Goal: Transaction & Acquisition: Purchase product/service

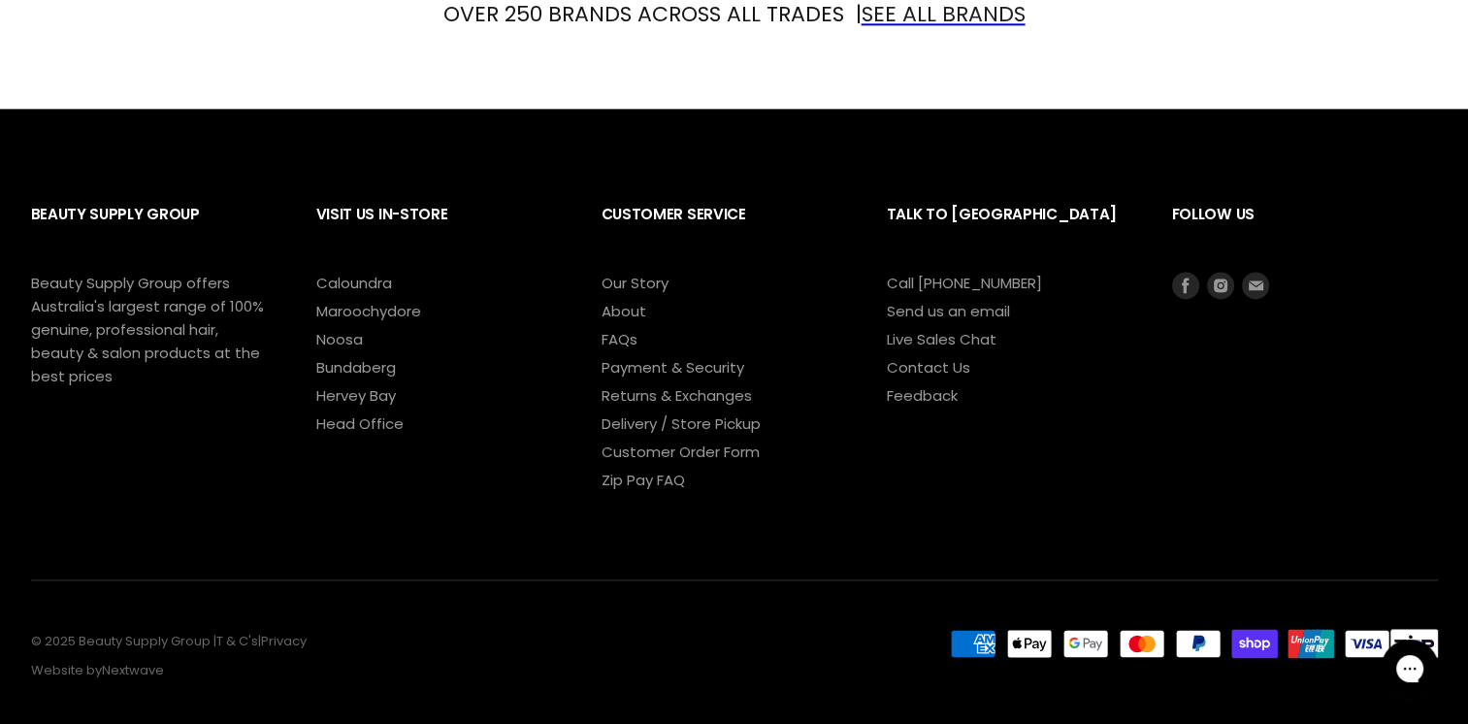
scroll to position [2571, 0]
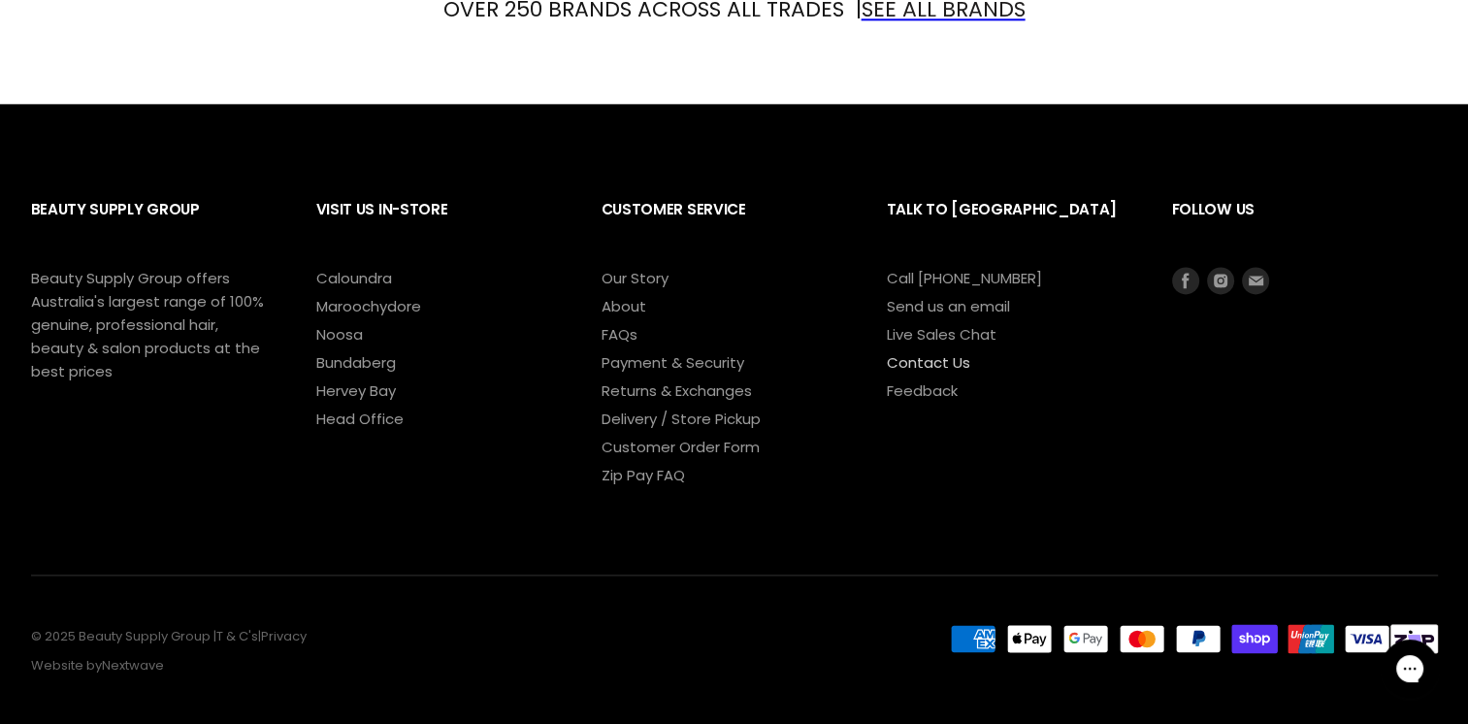
click at [951, 352] on link "Contact Us" at bounding box center [928, 362] width 83 height 20
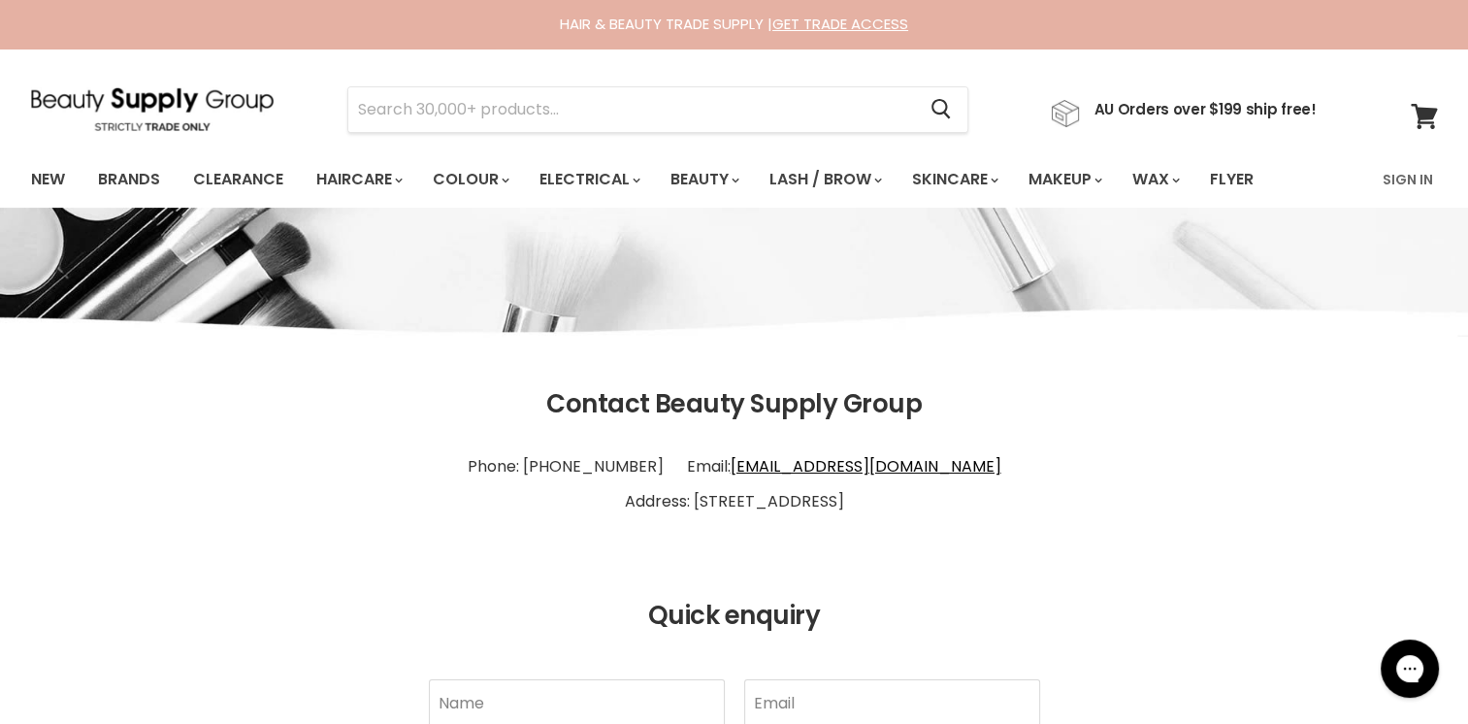
drag, startPoint x: 863, startPoint y: 499, endPoint x: 753, endPoint y: 499, distance: 110.6
click at [753, 499] on p "Phone: 1300 241 258 Email: info@bsghq.com.au Address: 60 Aerodrome Rd Maroochyd…" at bounding box center [734, 483] width 1407 height 89
copy p "Maroochydore"
drag, startPoint x: 692, startPoint y: 462, endPoint x: 599, endPoint y: 461, distance: 93.1
click at [599, 461] on p "Phone: 1300 241 258 Email: info@bsghq.com.au Address: 60 Aerodrome Rd Maroochyd…" at bounding box center [734, 483] width 1407 height 89
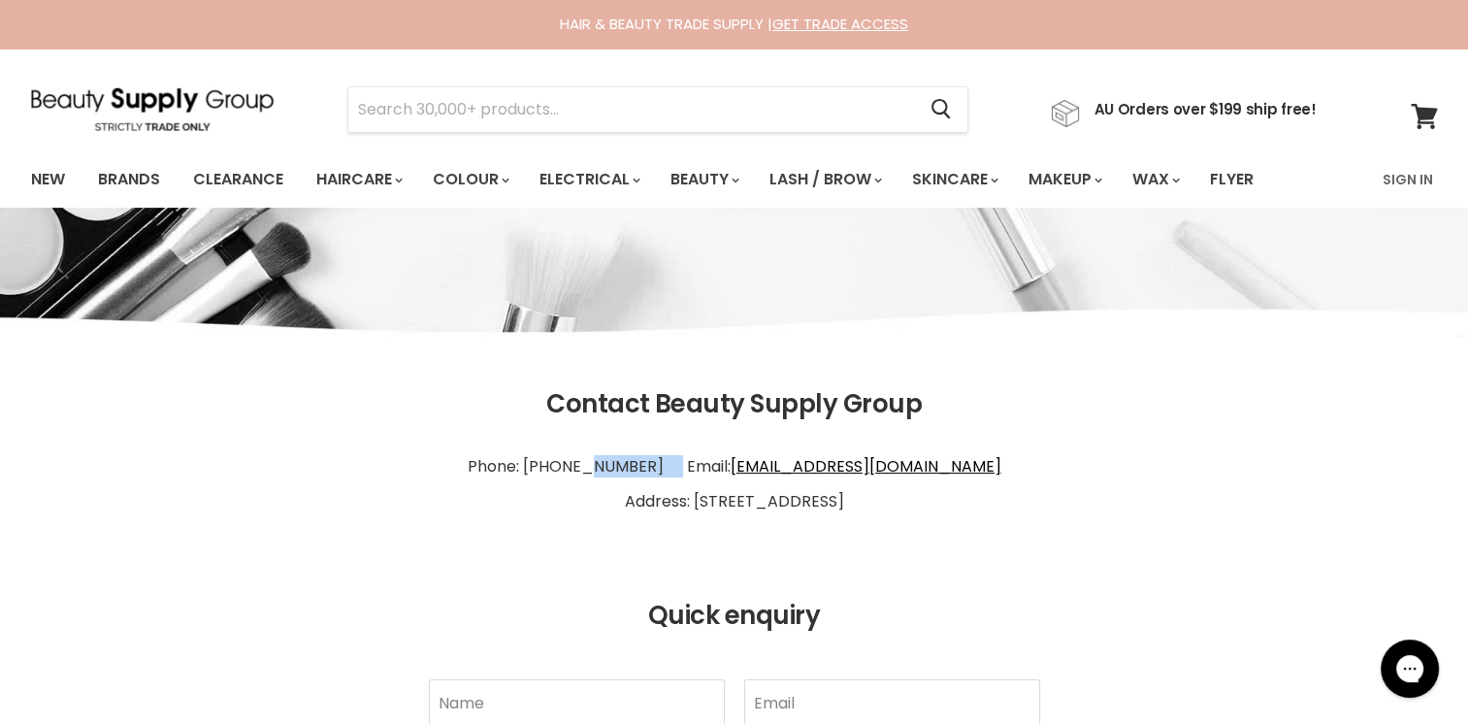
copy p "1300 241 258"
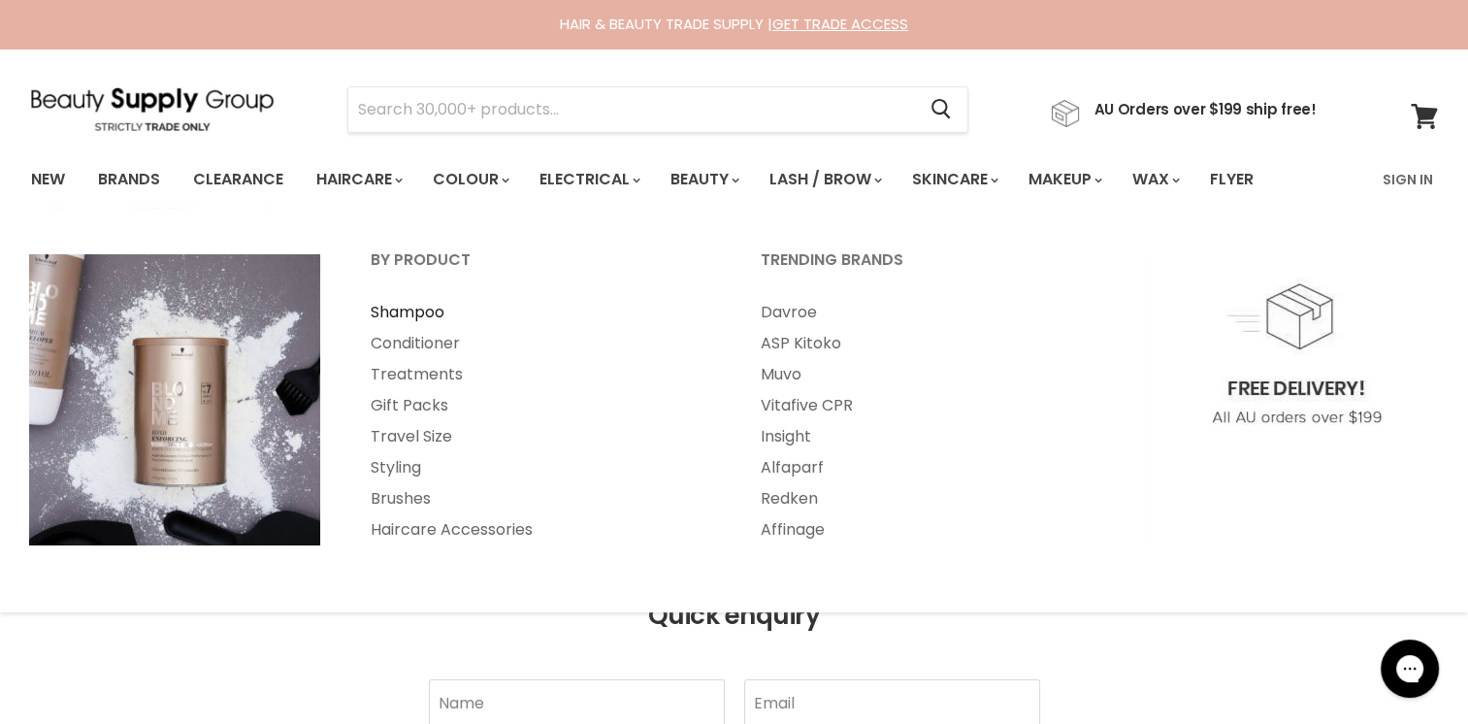
click at [390, 311] on link "Shampoo" at bounding box center [539, 312] width 386 height 31
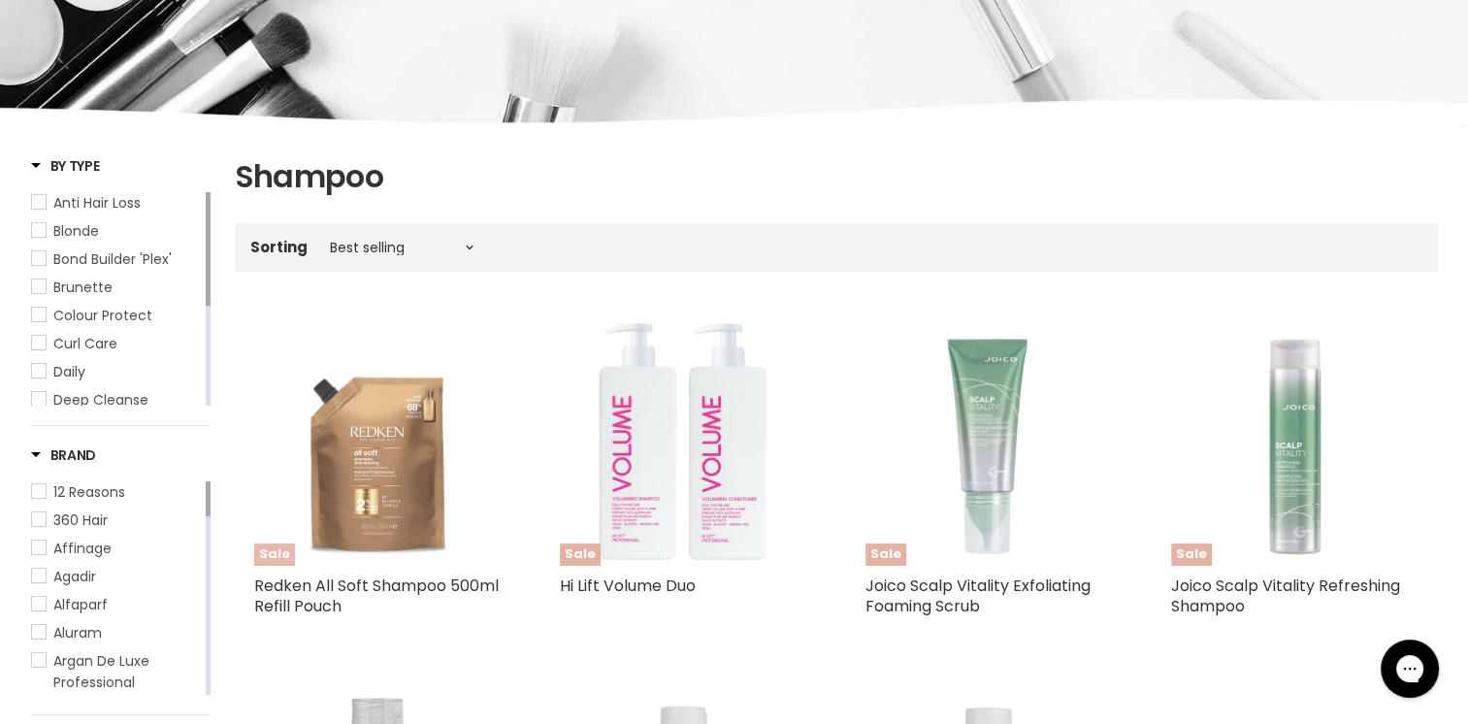
scroll to position [291, 0]
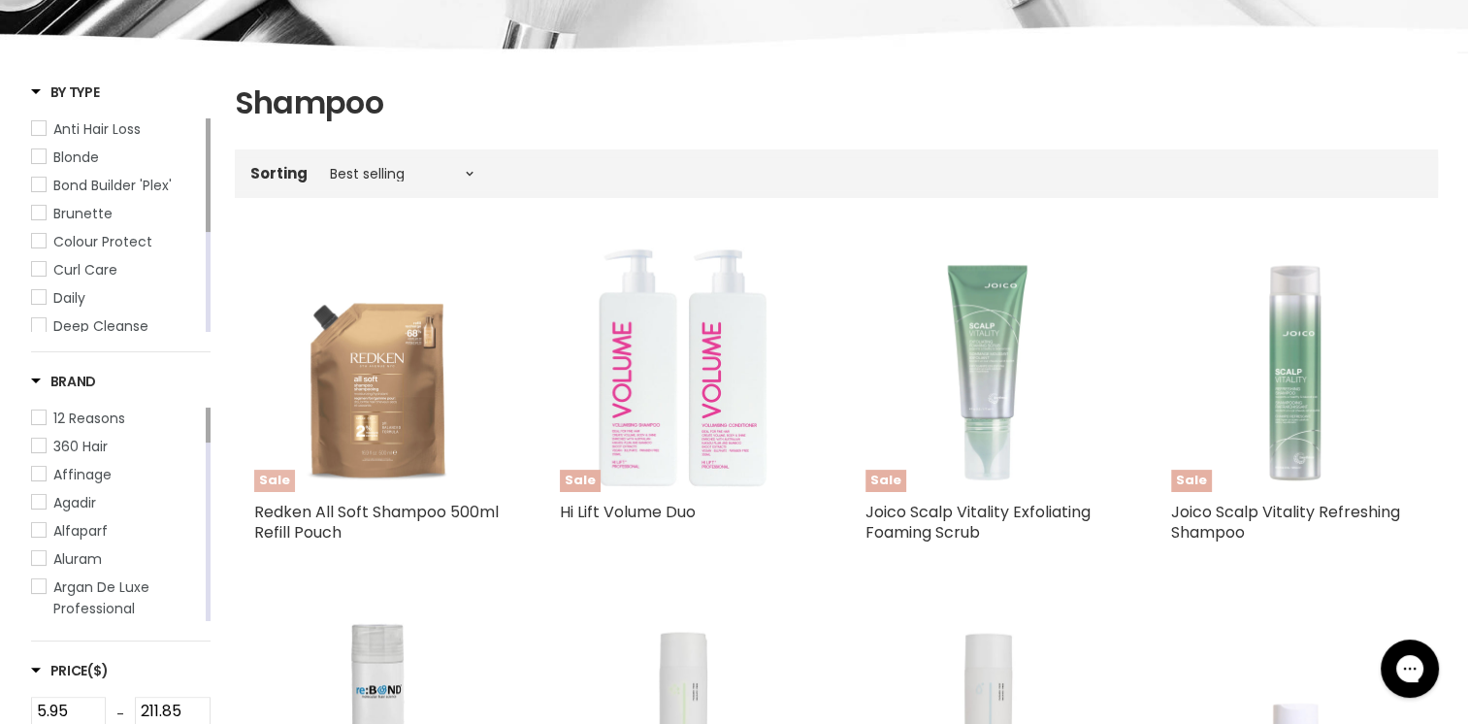
click at [391, 424] on img "Main content" at bounding box center [377, 367] width 247 height 247
